Goal: Task Accomplishment & Management: Use online tool/utility

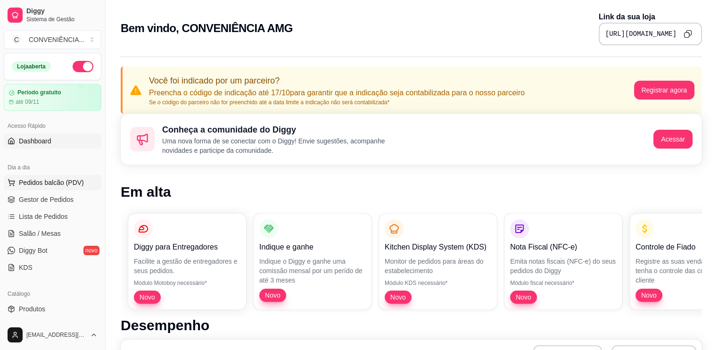
click at [38, 187] on button "Pedidos balcão (PDV)" at bounding box center [53, 182] width 98 height 15
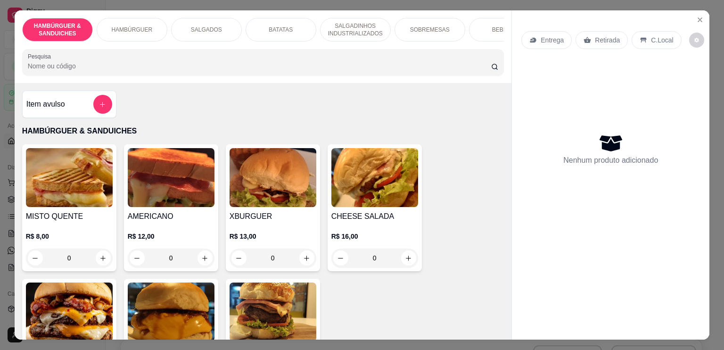
click at [132, 26] on p "HAMBÚRGUER" at bounding box center [131, 30] width 41 height 8
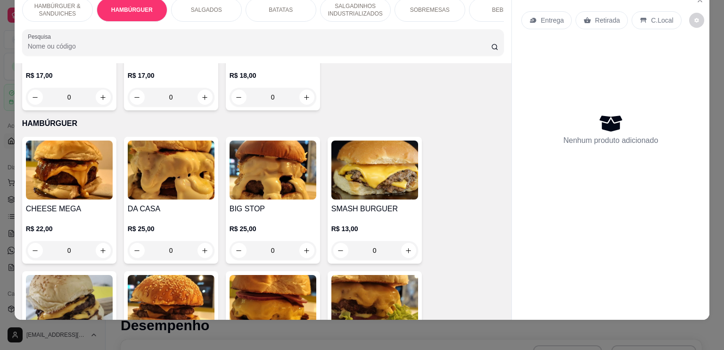
scroll to position [236, 0]
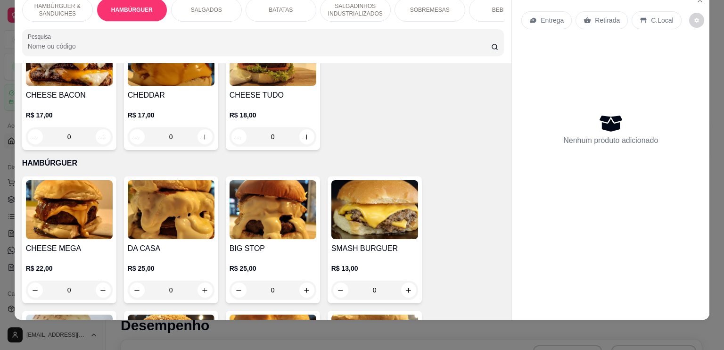
click at [206, 6] on p "SALGADOS" at bounding box center [206, 10] width 31 height 8
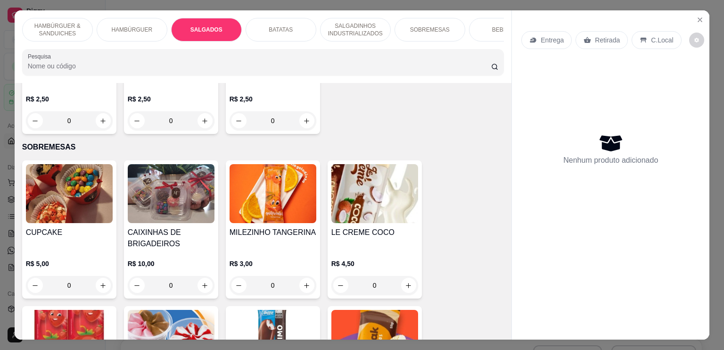
scroll to position [2613, 0]
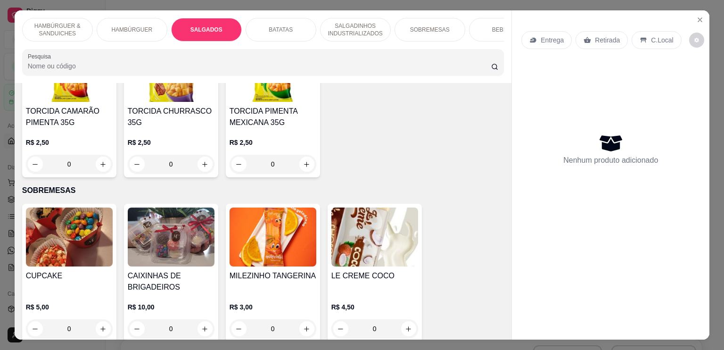
click at [346, 22] on p "SALGADINHOS INDUSTRIALIZADOS" at bounding box center [355, 29] width 55 height 15
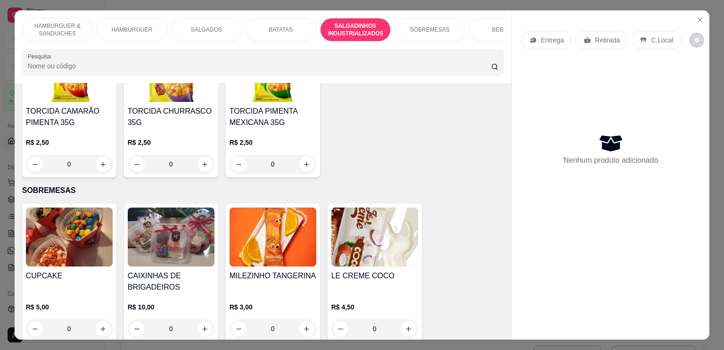
scroll to position [23, 0]
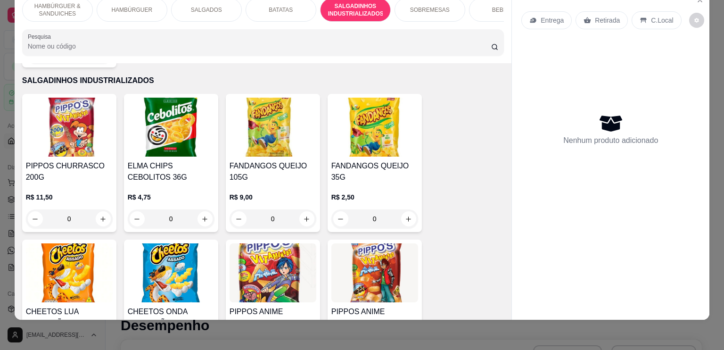
click at [445, 4] on div "SOBREMESAS" at bounding box center [430, 10] width 71 height 24
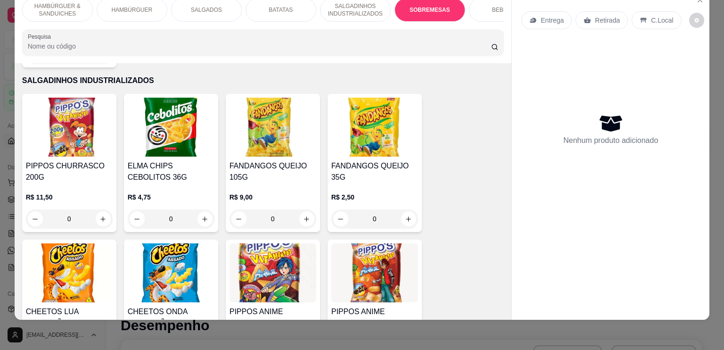
scroll to position [2703, 0]
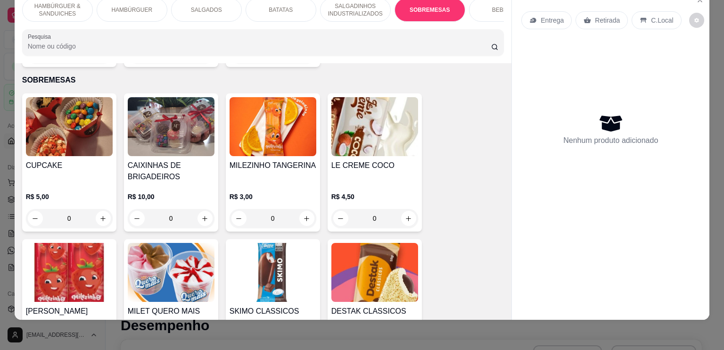
click at [481, 3] on div "BEBIDAS" at bounding box center [504, 10] width 71 height 24
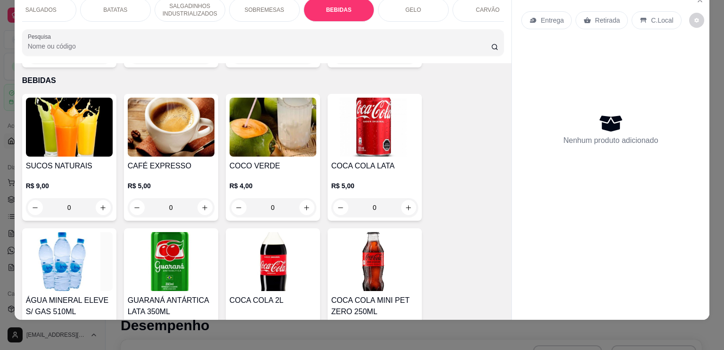
scroll to position [0, 184]
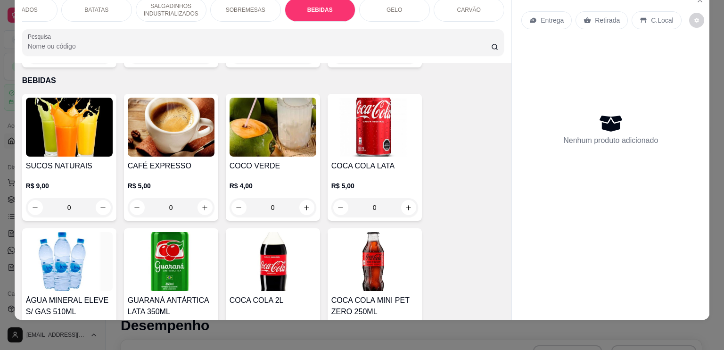
click at [490, 2] on div "CARVÃO" at bounding box center [469, 10] width 71 height 24
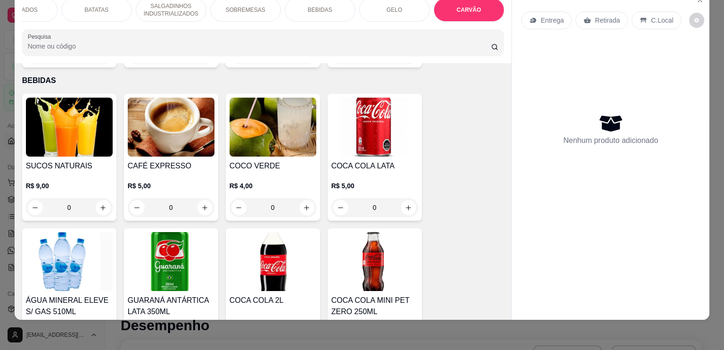
scroll to position [5678, 0]
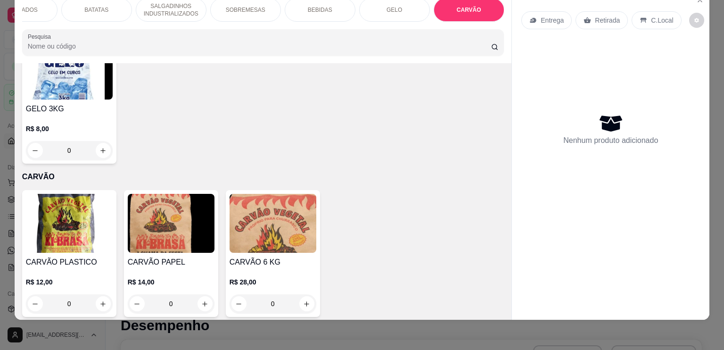
click at [475, 7] on div "CARVÃO" at bounding box center [469, 10] width 71 height 24
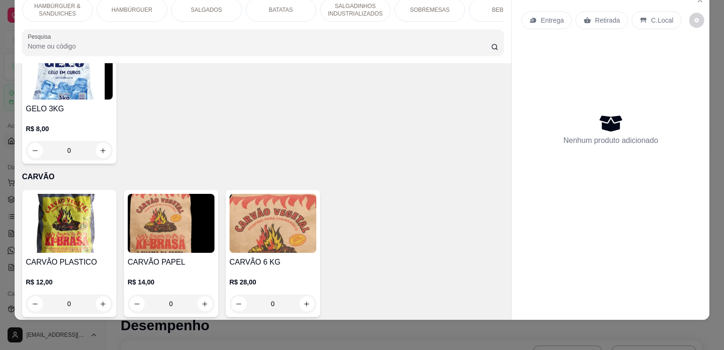
click at [115, 6] on p "HAMBÚRGUER" at bounding box center [131, 10] width 41 height 8
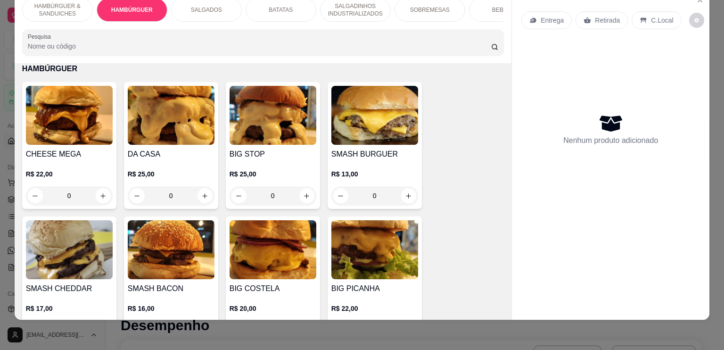
click at [168, 122] on img at bounding box center [171, 115] width 87 height 59
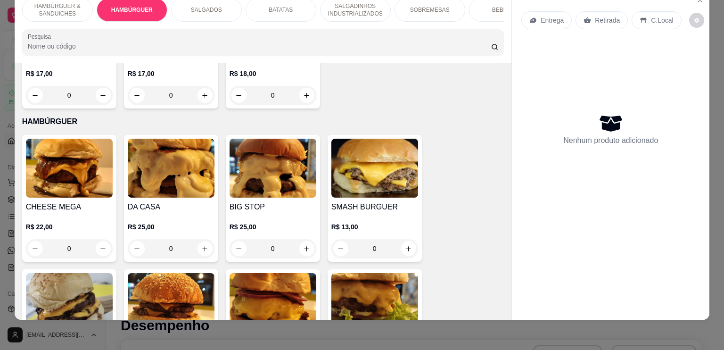
scroll to position [236, 0]
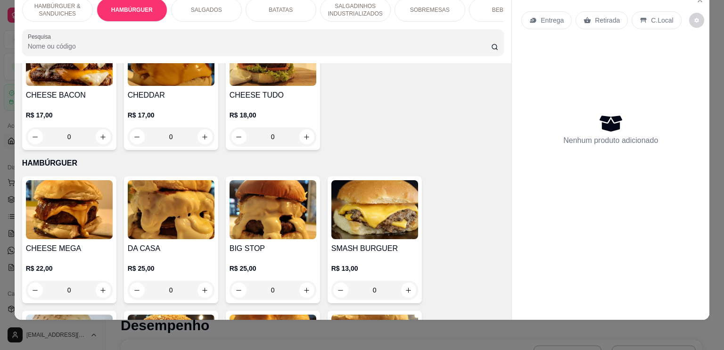
click at [58, 224] on img at bounding box center [69, 209] width 87 height 59
